Goal: Task Accomplishment & Management: Manage account settings

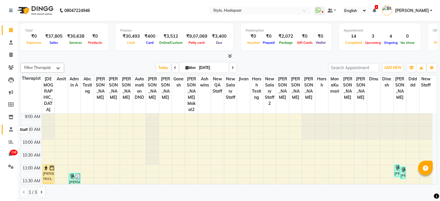
click at [9, 129] on icon at bounding box center [11, 129] width 4 height 4
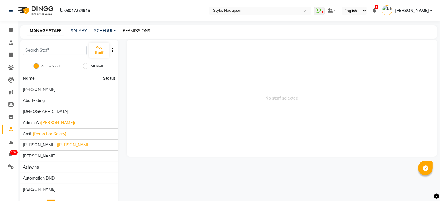
click at [134, 31] on link "PERMISSIONS" at bounding box center [137, 30] width 28 height 5
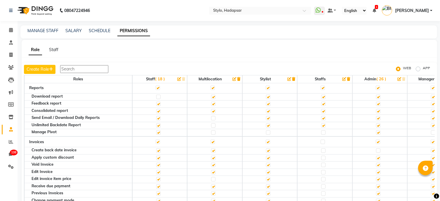
scroll to position [134, 0]
click at [417, 11] on span "[PERSON_NAME]" at bounding box center [412, 11] width 34 height 6
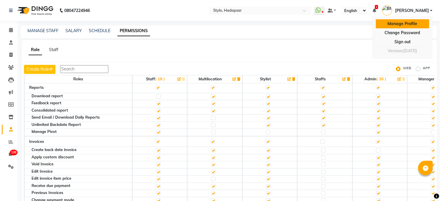
click at [410, 23] on link "Manage Profile" at bounding box center [402, 23] width 53 height 9
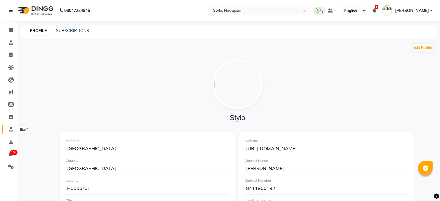
click at [11, 133] on span at bounding box center [11, 129] width 10 height 7
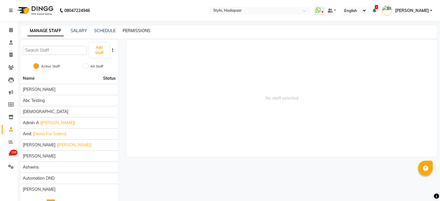
click at [139, 30] on link "PERMISSIONS" at bounding box center [137, 30] width 28 height 5
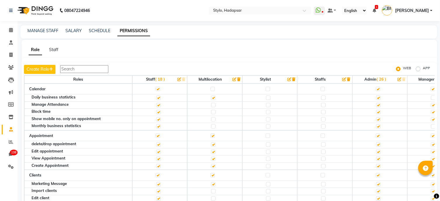
click at [429, 9] on link "[PERSON_NAME]" at bounding box center [407, 11] width 50 height 10
click at [336, 12] on link at bounding box center [331, 11] width 9 height 6
click at [314, 59] on div "Role Staff Create Role WEB APP Roles Staff ( 18 ) Multilocation Stylist Staffs …" at bounding box center [229, 129] width 415 height 178
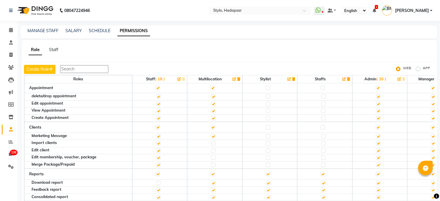
scroll to position [46, 0]
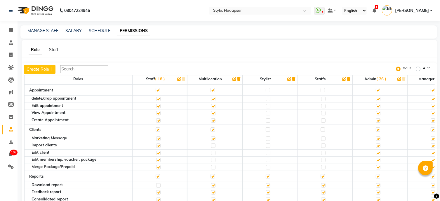
click at [156, 127] on label at bounding box center [158, 129] width 4 height 4
click at [156, 128] on input "checkbox" at bounding box center [158, 130] width 4 height 4
checkbox input "false"
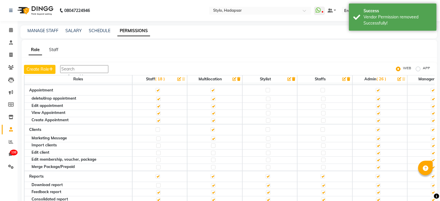
click at [379, 128] on label at bounding box center [378, 129] width 4 height 4
click at [379, 128] on input "checkbox" at bounding box center [378, 130] width 4 height 4
checkbox input "false"
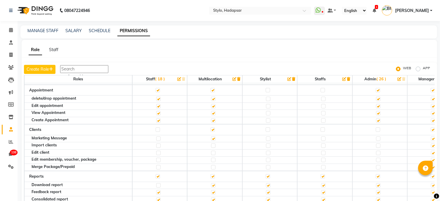
click at [379, 128] on label at bounding box center [378, 129] width 4 height 4
click at [379, 128] on input "checkbox" at bounding box center [378, 130] width 4 height 4
checkbox input "true"
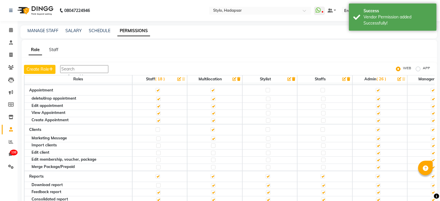
click at [379, 128] on label at bounding box center [378, 129] width 4 height 4
click at [379, 128] on input "checkbox" at bounding box center [378, 130] width 4 height 4
checkbox input "false"
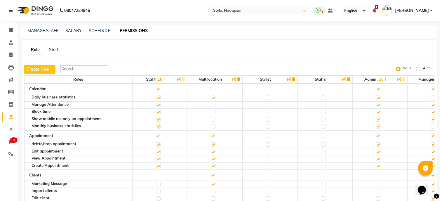
scroll to position [19, 0]
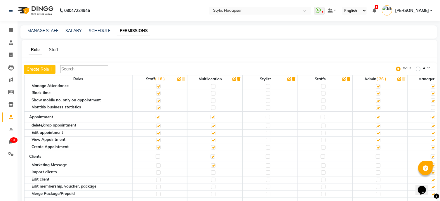
click at [156, 156] on label at bounding box center [158, 156] width 4 height 4
click at [156, 156] on input "checkbox" at bounding box center [158, 156] width 4 height 4
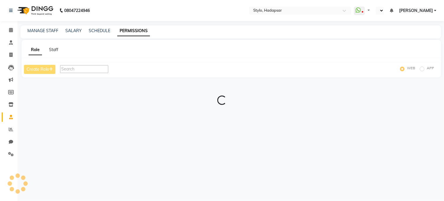
select select "en"
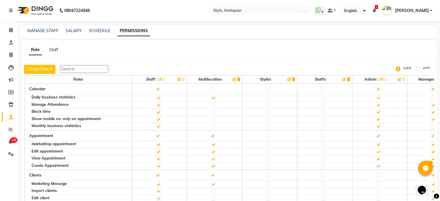
click at [376, 174] on label at bounding box center [378, 175] width 4 height 4
click at [376, 174] on input "checkbox" at bounding box center [378, 175] width 4 height 4
checkbox input "true"
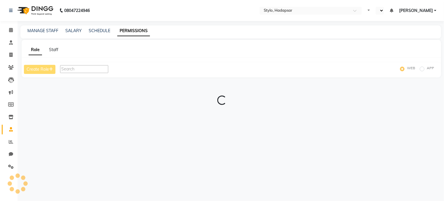
select select "en"
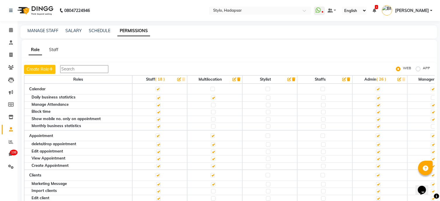
click at [378, 174] on label at bounding box center [378, 175] width 4 height 4
click at [378, 174] on input "checkbox" at bounding box center [378, 175] width 4 height 4
checkbox input "false"
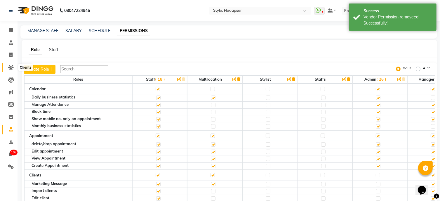
click at [9, 65] on span at bounding box center [11, 67] width 10 height 7
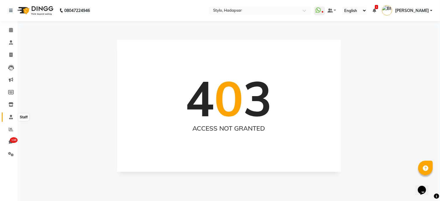
click at [9, 115] on icon at bounding box center [11, 117] width 4 height 4
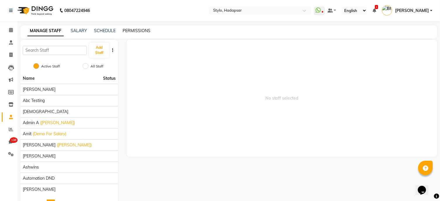
click at [132, 32] on link "PERMISSIONS" at bounding box center [137, 30] width 28 height 5
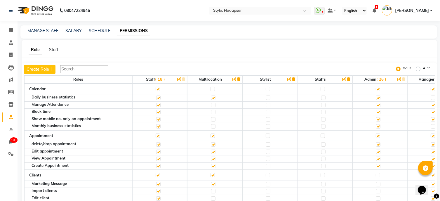
click at [377, 173] on label at bounding box center [378, 175] width 4 height 4
click at [377, 173] on input "checkbox" at bounding box center [378, 175] width 4 height 4
checkbox input "true"
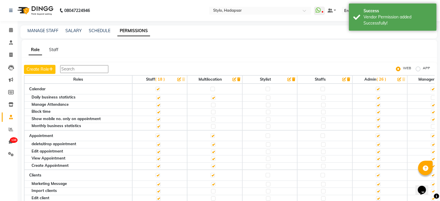
click at [423, 70] on label "APP" at bounding box center [426, 68] width 7 height 7
click at [418, 70] on input "APP" at bounding box center [419, 69] width 4 height 4
radio input "true"
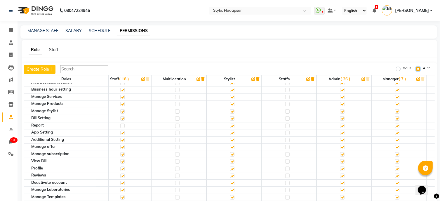
scroll to position [152, 13]
click at [342, 123] on label at bounding box center [342, 125] width 4 height 4
click at [342, 123] on input "checkbox" at bounding box center [342, 125] width 4 height 4
checkbox input "false"
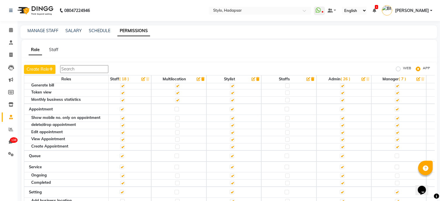
scroll to position [0, 13]
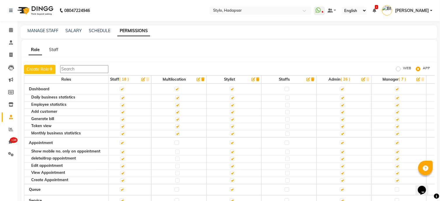
click at [87, 70] on input "text" at bounding box center [84, 69] width 48 height 8
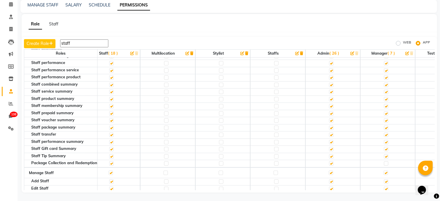
scroll to position [117, 13]
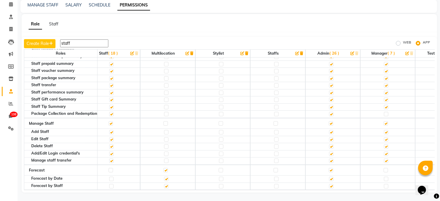
type input "staff"
click at [110, 121] on label at bounding box center [111, 123] width 4 height 4
click at [110, 121] on input "checkbox" at bounding box center [111, 123] width 4 height 4
checkbox input "false"
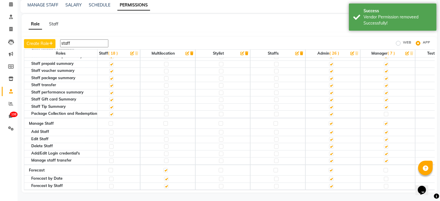
click at [110, 121] on label at bounding box center [111, 123] width 4 height 4
click at [110, 121] on input "checkbox" at bounding box center [111, 123] width 4 height 4
checkbox input "true"
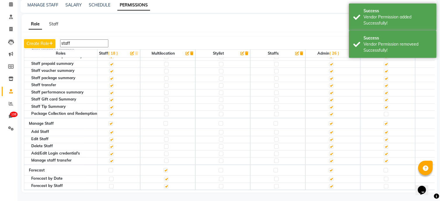
click at [330, 121] on label at bounding box center [331, 123] width 4 height 4
click at [330, 121] on input "checkbox" at bounding box center [331, 123] width 4 height 4
checkbox input "false"
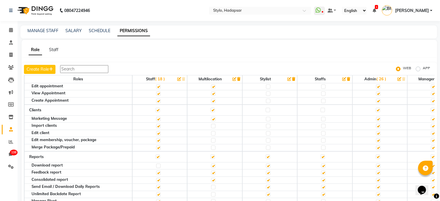
scroll to position [64, 0]
click at [423, 69] on label "APP" at bounding box center [426, 68] width 7 height 7
click at [417, 69] on input "APP" at bounding box center [419, 69] width 4 height 4
radio input "true"
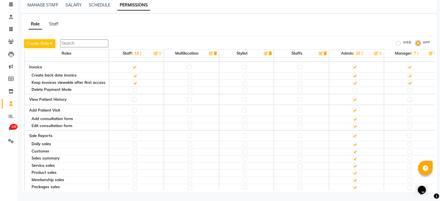
scroll to position [320, 0]
click at [83, 42] on input "text" at bounding box center [84, 43] width 48 height 8
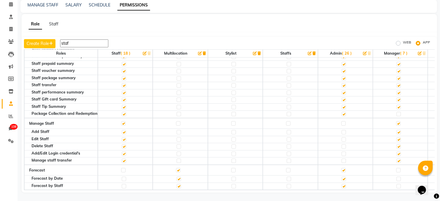
scroll to position [117, 0]
type input "staff"
click at [345, 121] on label at bounding box center [343, 123] width 4 height 4
click at [345, 121] on input "checkbox" at bounding box center [343, 123] width 4 height 4
checkbox input "true"
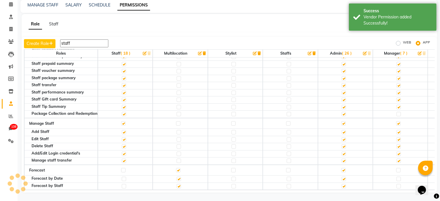
click at [403, 43] on label "WEB" at bounding box center [407, 43] width 8 height 7
click at [398, 43] on input "WEB" at bounding box center [399, 43] width 4 height 4
radio input "true"
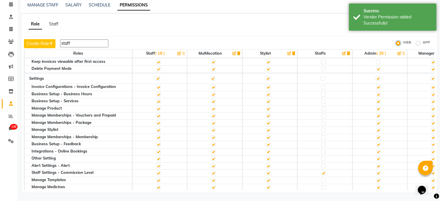
scroll to position [238, 0]
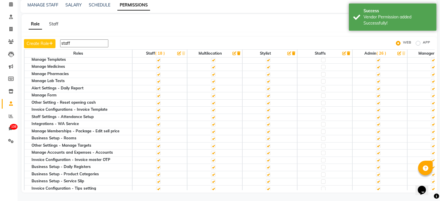
click at [76, 46] on input "staff" at bounding box center [84, 43] width 48 height 8
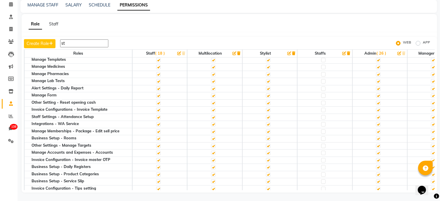
type input "s"
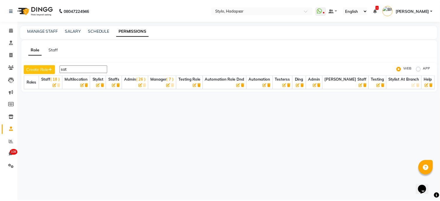
scroll to position [0, 0]
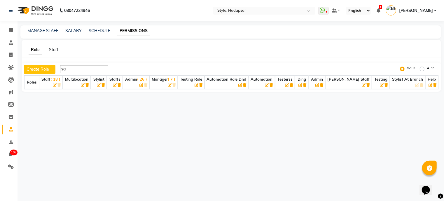
type input "s"
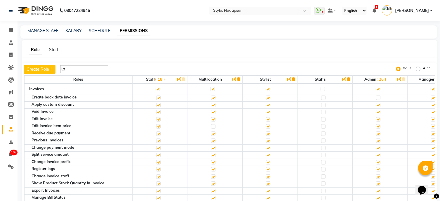
type input "t"
type input "staff"
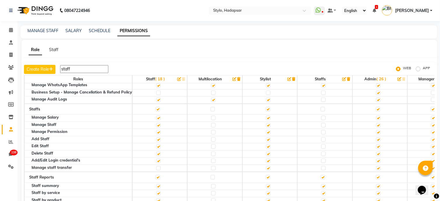
scroll to position [420, 0]
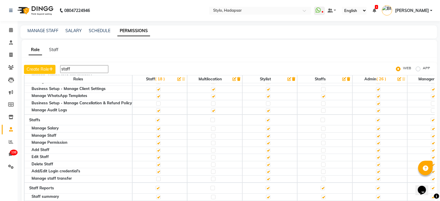
click at [379, 118] on label at bounding box center [378, 120] width 4 height 4
click at [379, 118] on input "checkbox" at bounding box center [378, 120] width 4 height 4
checkbox input "false"
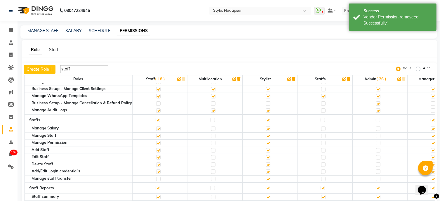
click at [379, 118] on label at bounding box center [378, 120] width 4 height 4
click at [379, 118] on input "checkbox" at bounding box center [378, 120] width 4 height 4
checkbox input "true"
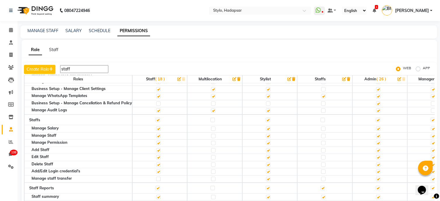
click at [380, 134] on label at bounding box center [378, 136] width 4 height 4
click at [380, 134] on input "checkbox" at bounding box center [378, 136] width 4 height 4
checkbox input "false"
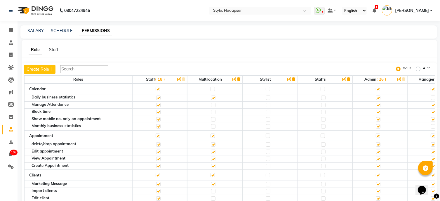
click at [74, 67] on input "text" at bounding box center [84, 69] width 48 height 8
type input "d"
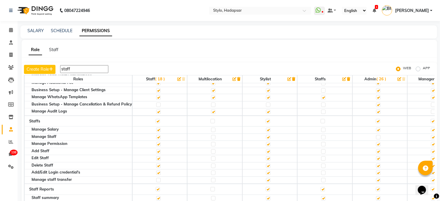
scroll to position [419, 0]
type input "staff"
click at [378, 135] on label at bounding box center [378, 137] width 4 height 4
click at [378, 135] on input "checkbox" at bounding box center [378, 137] width 4 height 4
checkbox input "true"
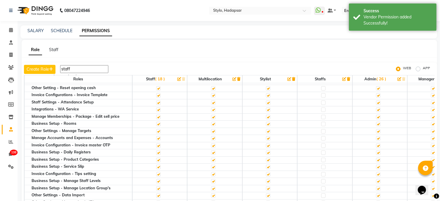
scroll to position [0, 0]
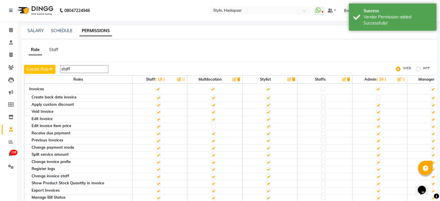
click at [156, 61] on div "Role Staff Create Role staff WEB APP Roles Staff ( 18 ) Multilocation Stylist S…" at bounding box center [229, 129] width 415 height 178
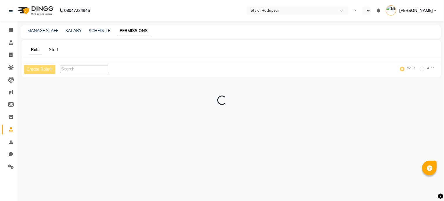
select select "en"
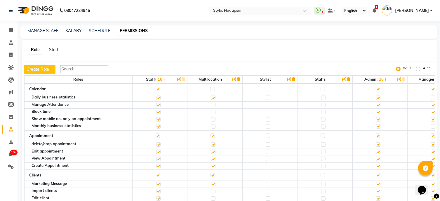
click at [423, 70] on label "APP" at bounding box center [426, 68] width 7 height 7
click at [418, 70] on input "APP" at bounding box center [419, 69] width 4 height 4
radio input "true"
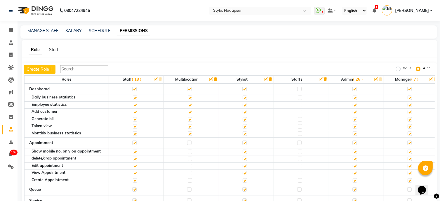
click at [67, 69] on input "text" at bounding box center [84, 69] width 48 height 8
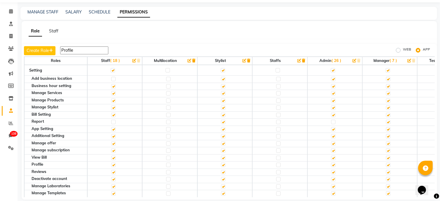
scroll to position [26, 0]
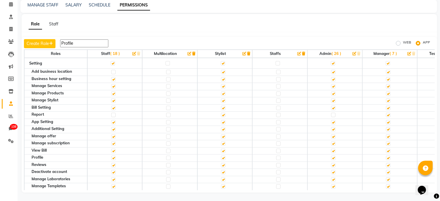
type input "Profile"
